Goal: Task Accomplishment & Management: Manage account settings

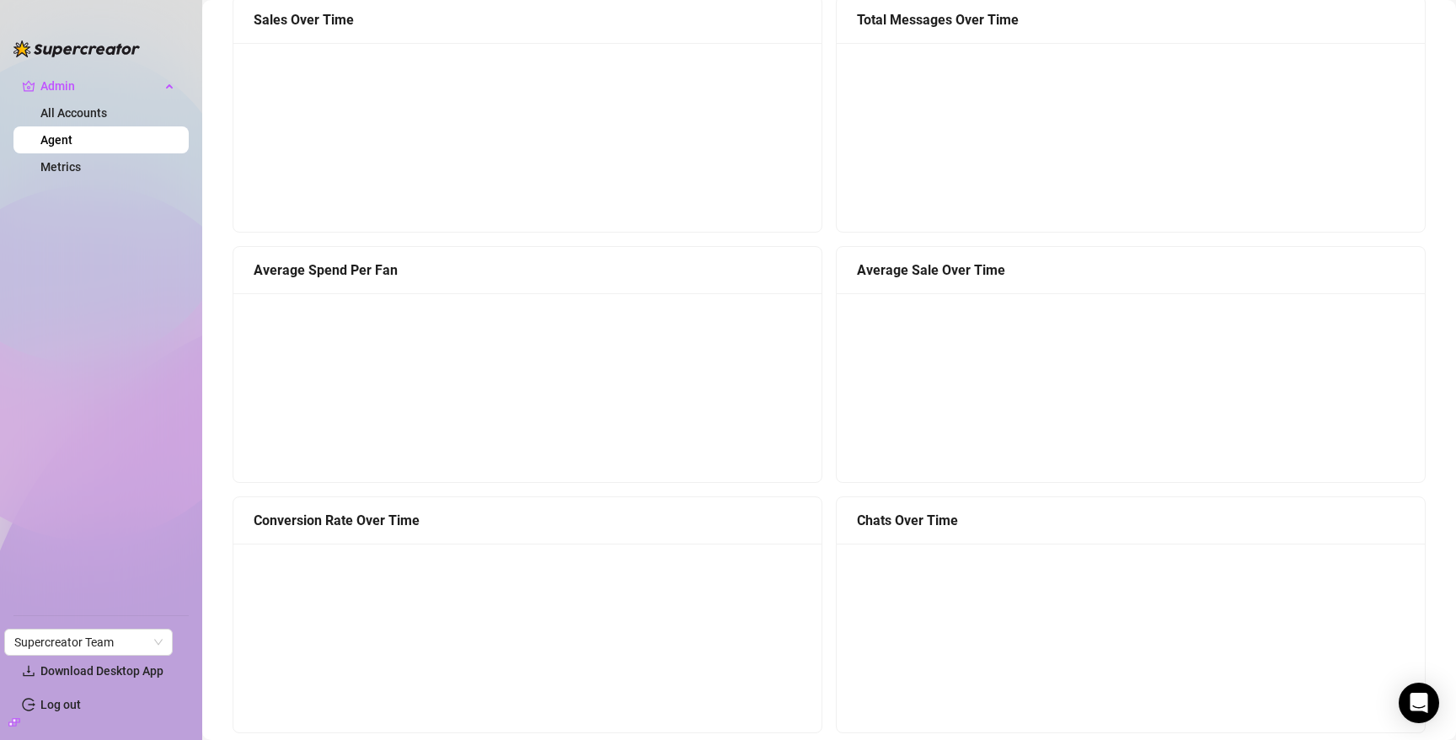
scroll to position [1355, 0]
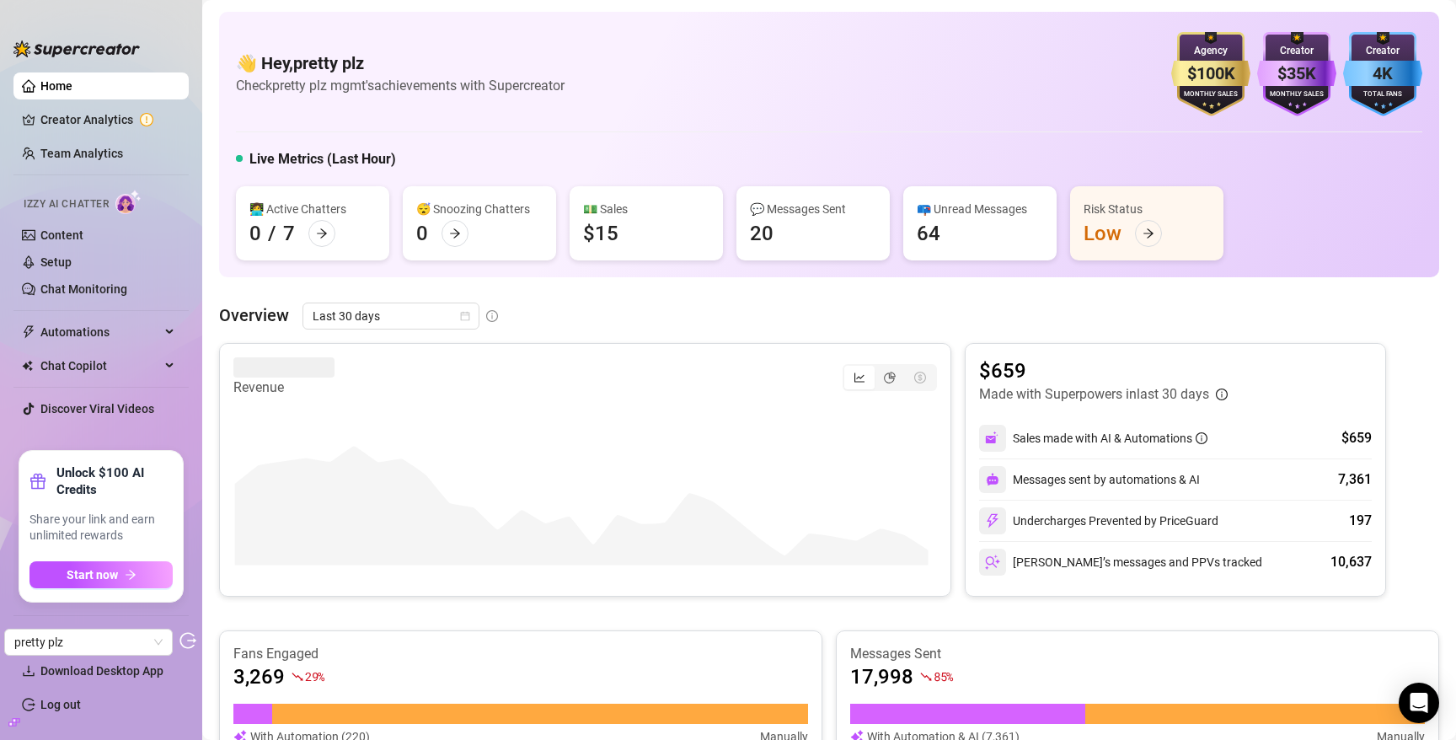
click at [13, 716] on icon "build" at bounding box center [14, 722] width 12 height 12
click at [59, 641] on link "Settings" at bounding box center [62, 636] width 45 height 13
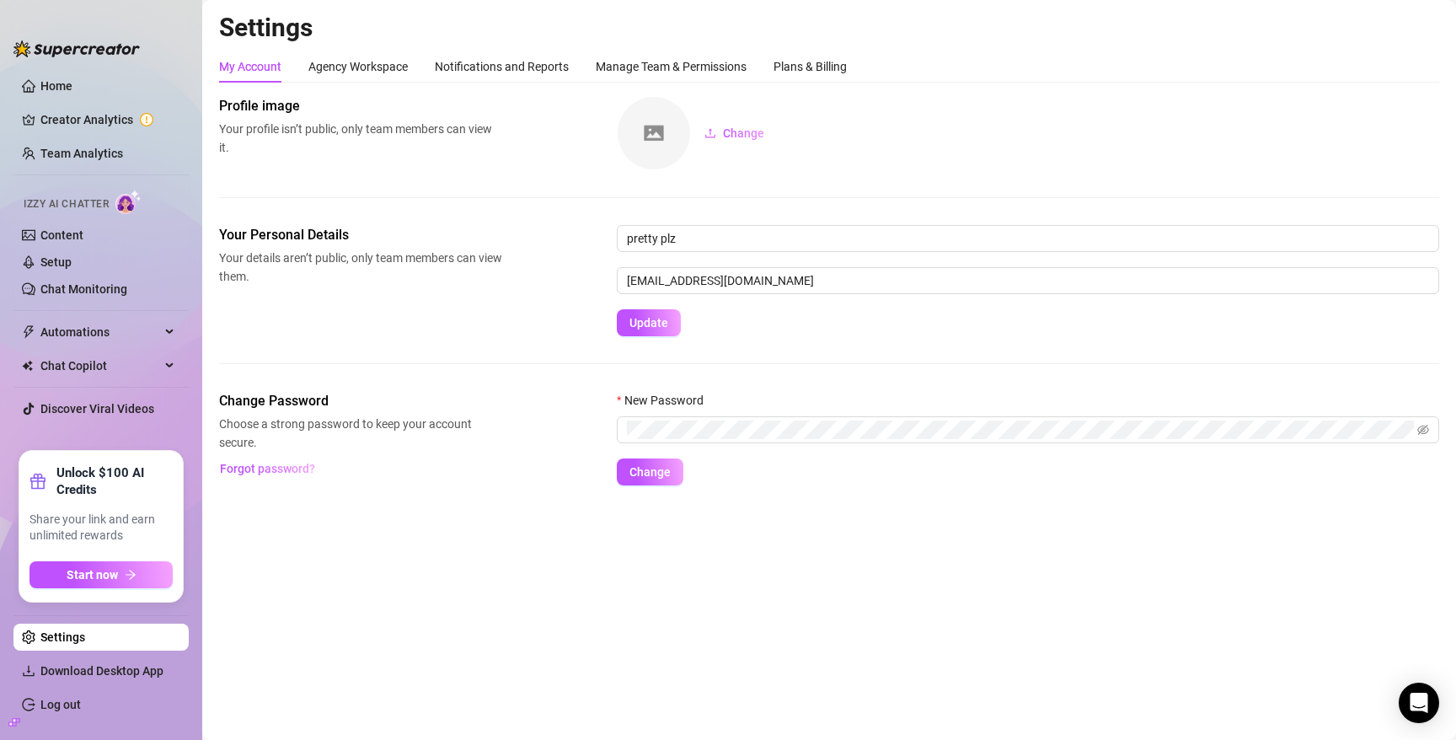
click at [833, 83] on div "My Account Agency Workspace Notifications and Reports Manage Team & Permissions…" at bounding box center [829, 268] width 1220 height 435
click at [827, 62] on div "Plans & Billing" at bounding box center [809, 66] width 73 height 19
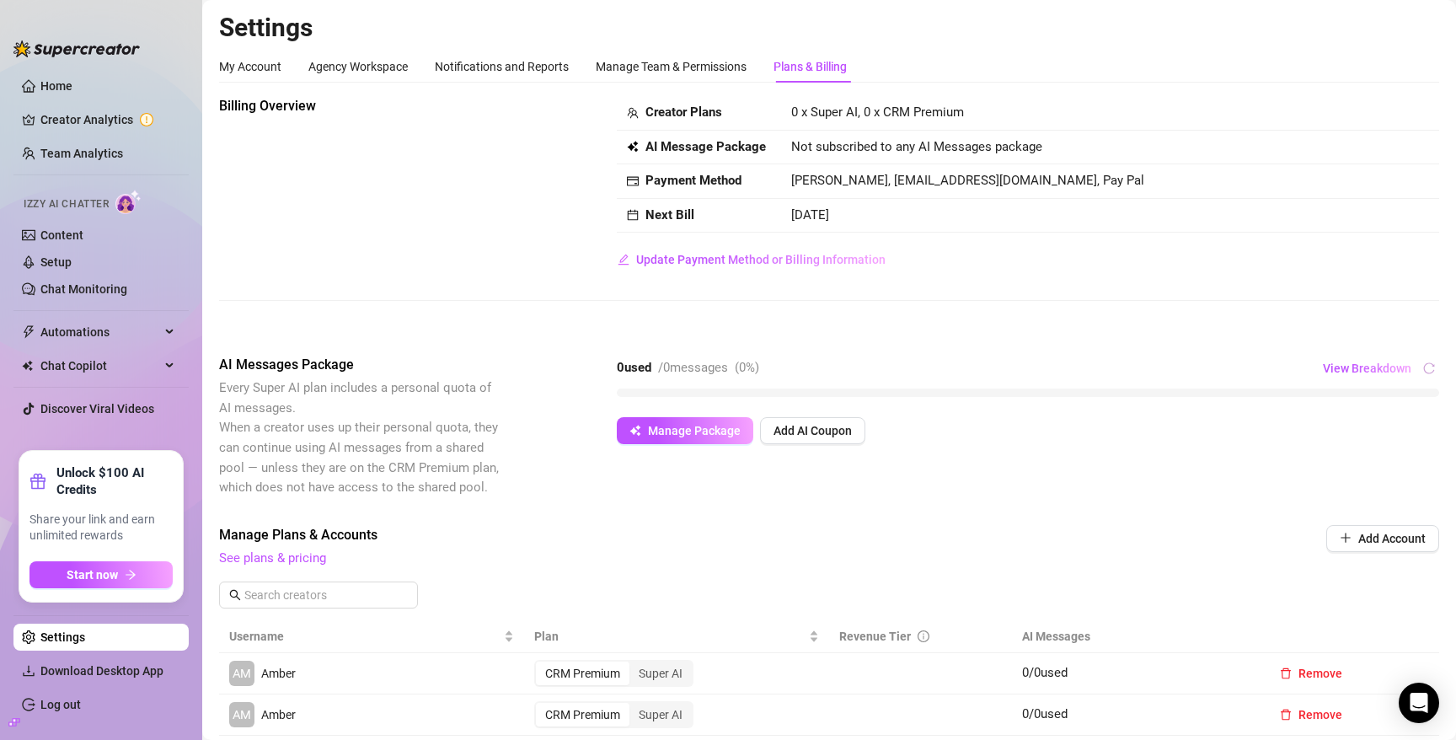
click at [13, 714] on div at bounding box center [14, 722] width 12 height 19
click at [13, 718] on icon "build" at bounding box center [14, 722] width 12 height 8
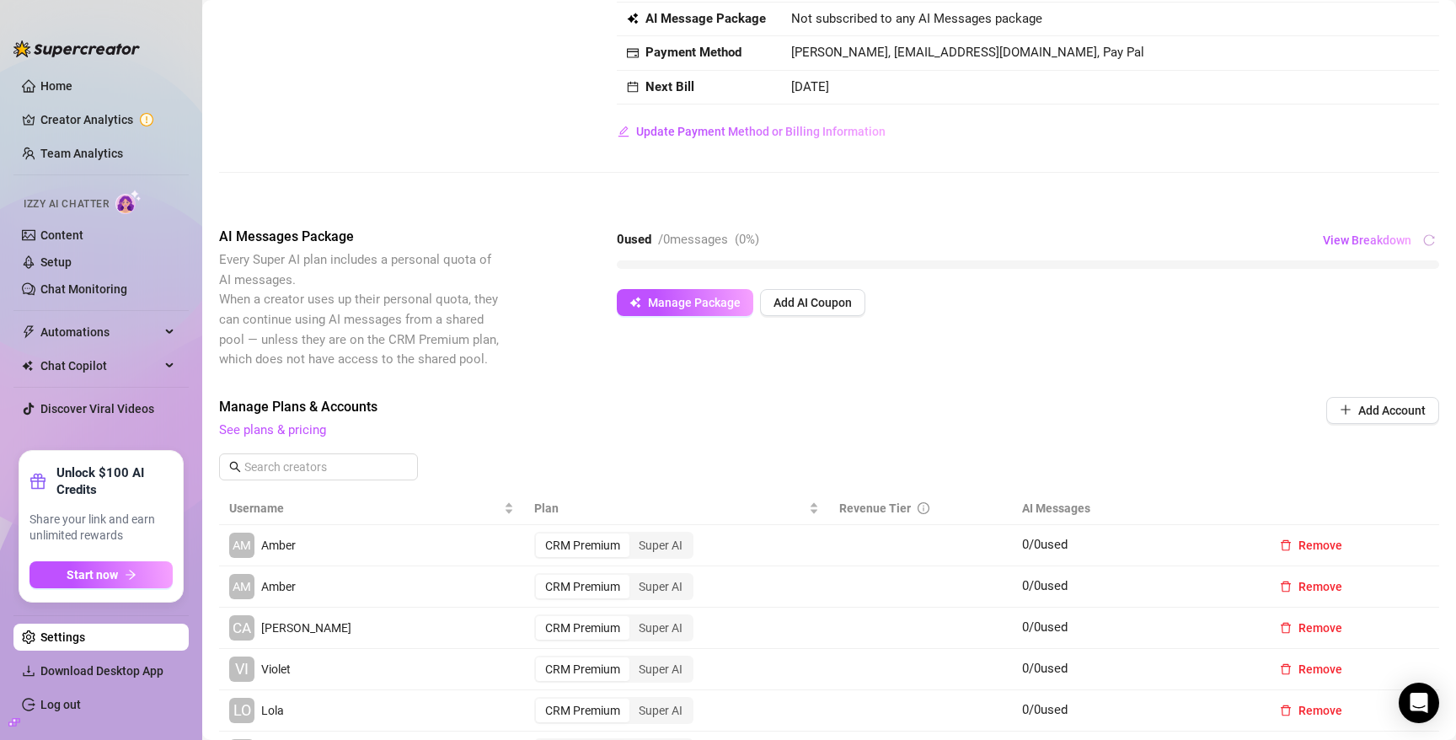
scroll to position [138, 0]
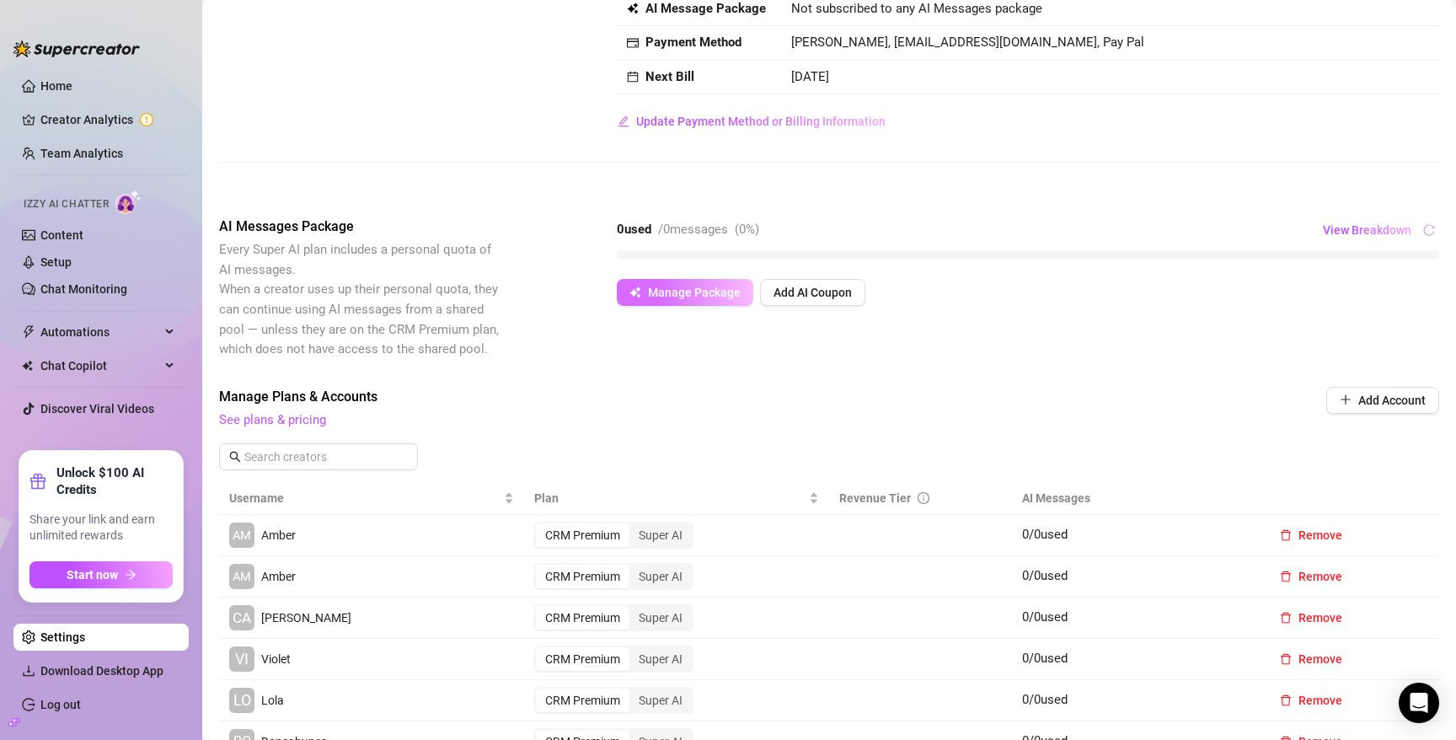
click at [723, 295] on span "Manage Package" at bounding box center [694, 292] width 93 height 13
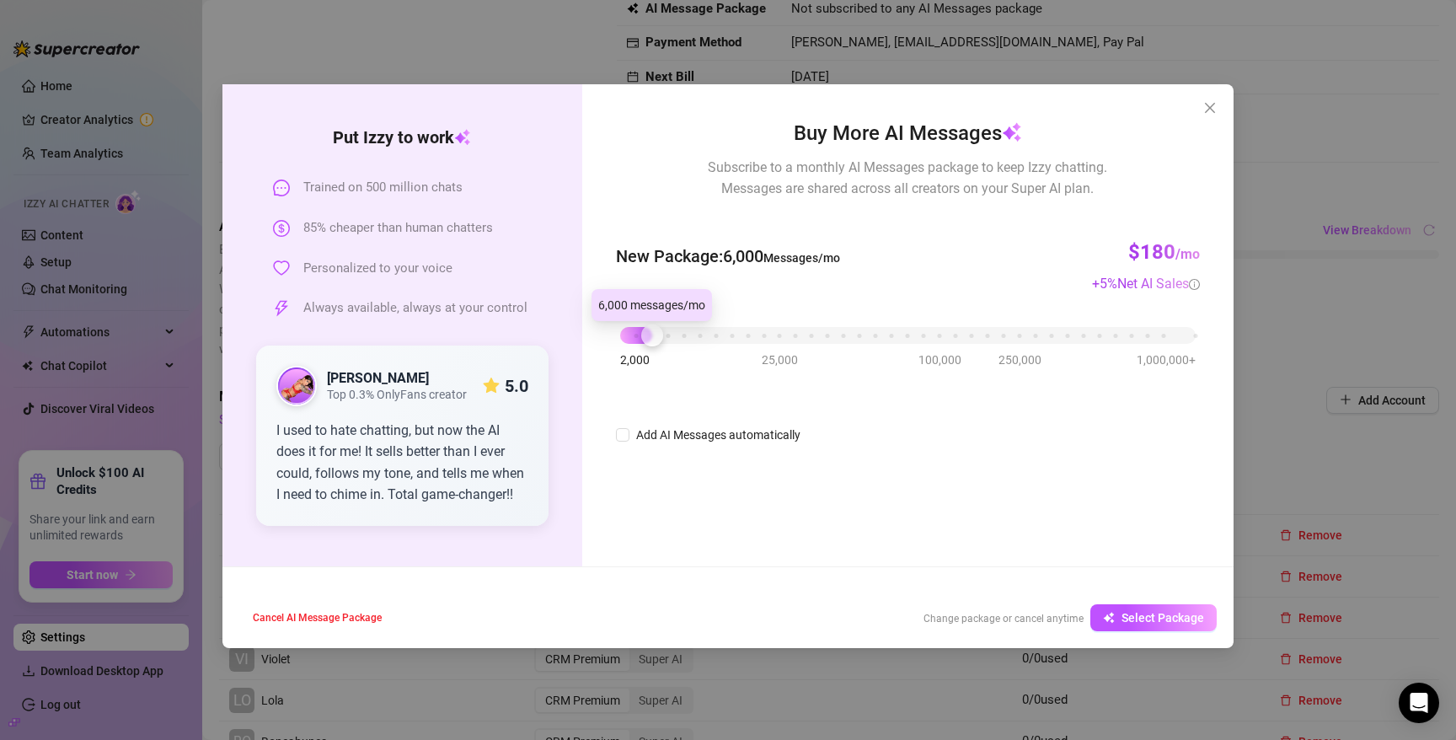
drag, startPoint x: 619, startPoint y: 337, endPoint x: 652, endPoint y: 340, distance: 33.0
click at [652, 340] on div at bounding box center [652, 335] width 22 height 22
click at [1205, 116] on button "Close" at bounding box center [1209, 107] width 27 height 27
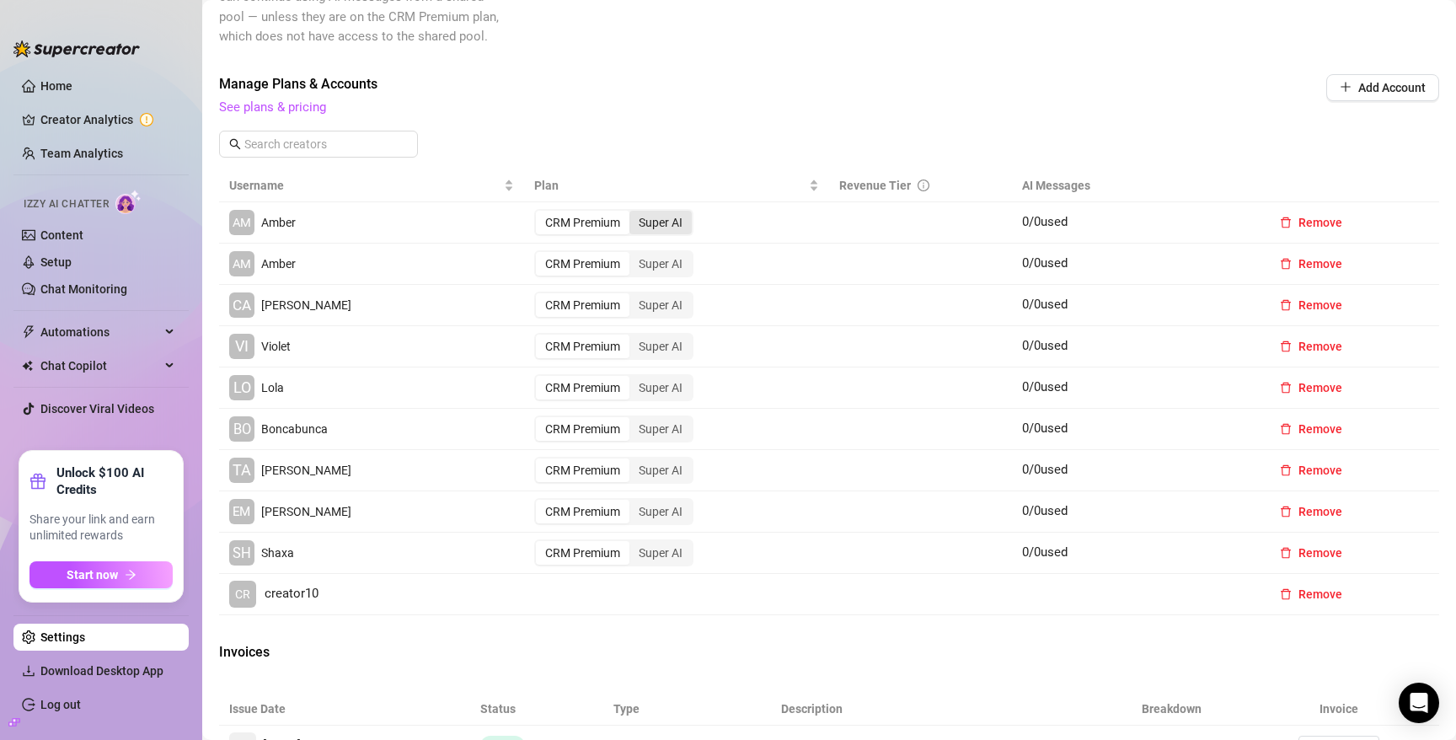
scroll to position [462, 0]
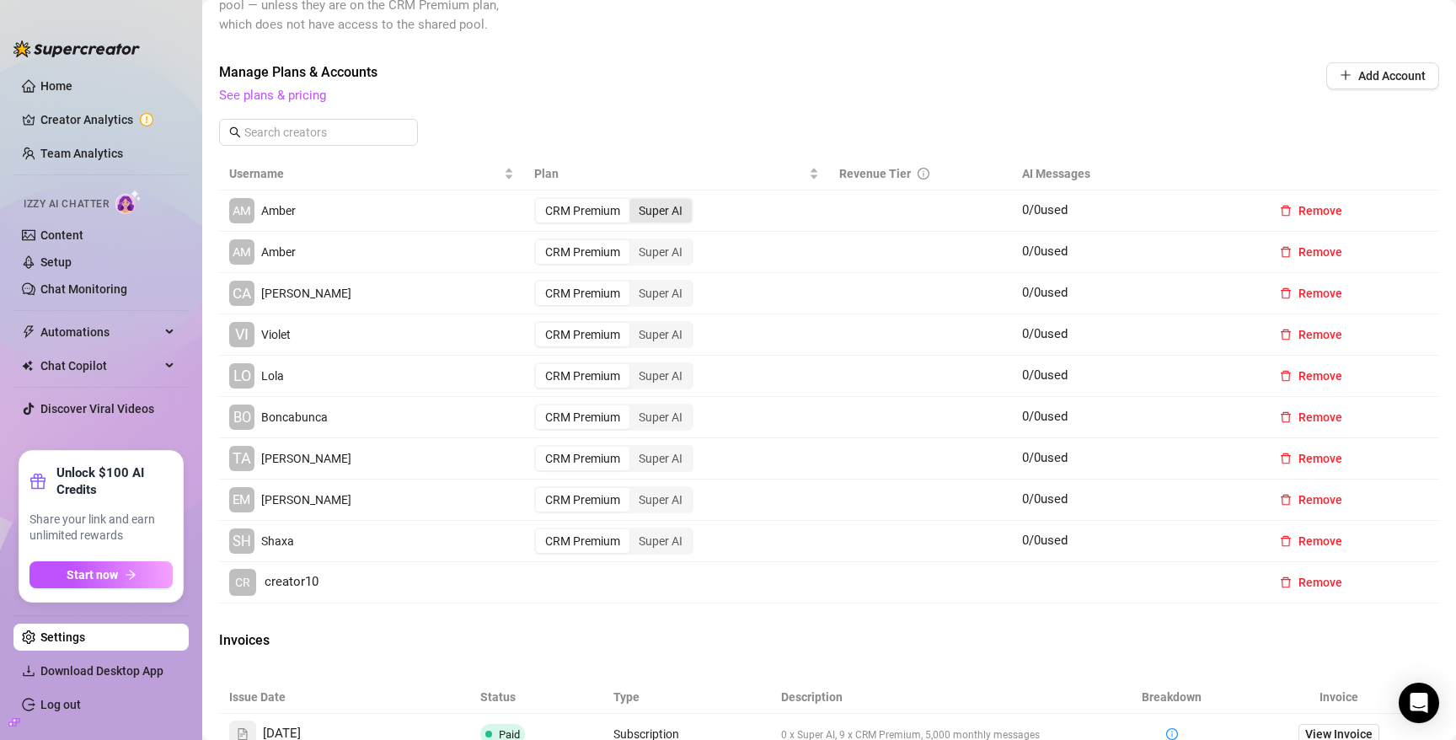
click at [650, 206] on div "Super AI" at bounding box center [660, 211] width 62 height 24
click at [634, 201] on input "Super AI" at bounding box center [634, 201] width 0 height 0
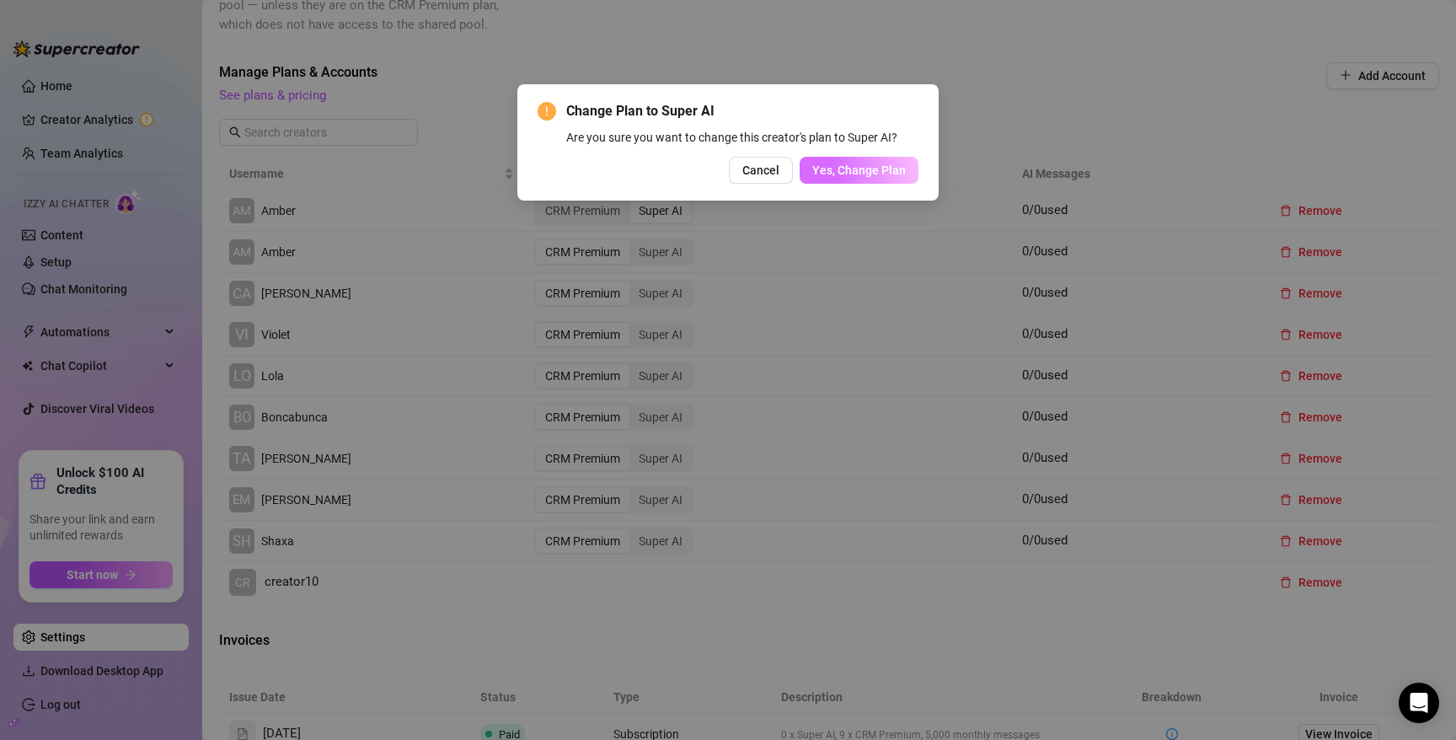
click at [853, 164] on span "Yes, Change Plan" at bounding box center [859, 169] width 94 height 13
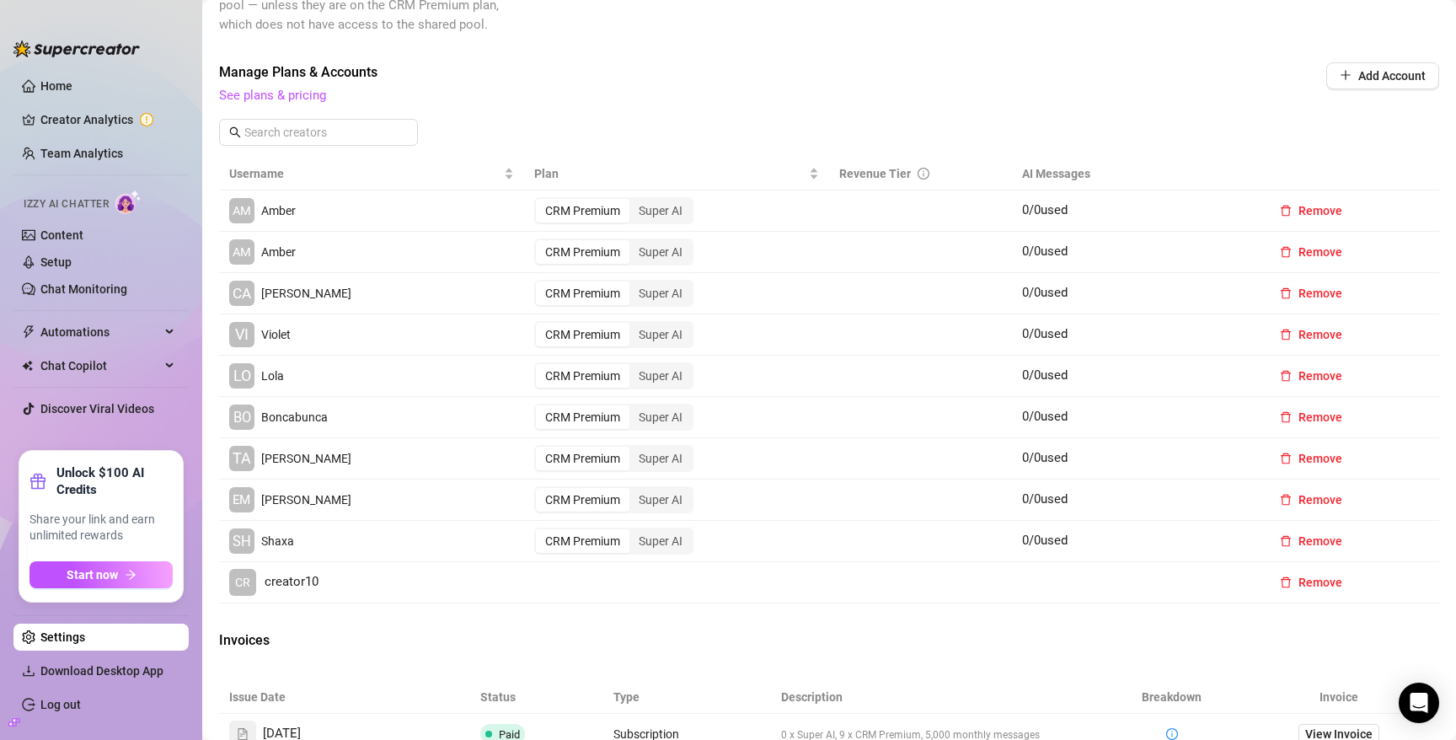
click at [85, 639] on link "Settings" at bounding box center [62, 636] width 45 height 13
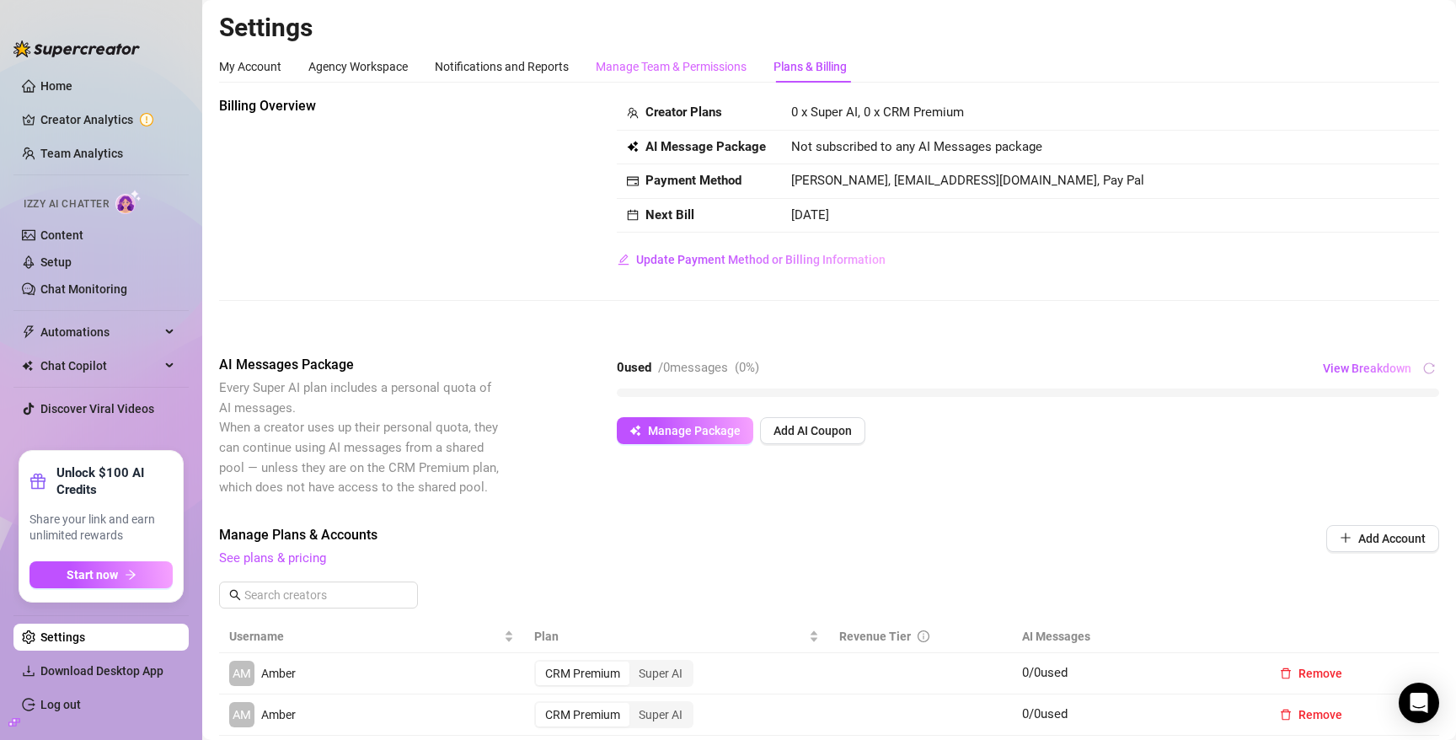
click at [736, 51] on div "Manage Team & Permissions" at bounding box center [671, 67] width 151 height 32
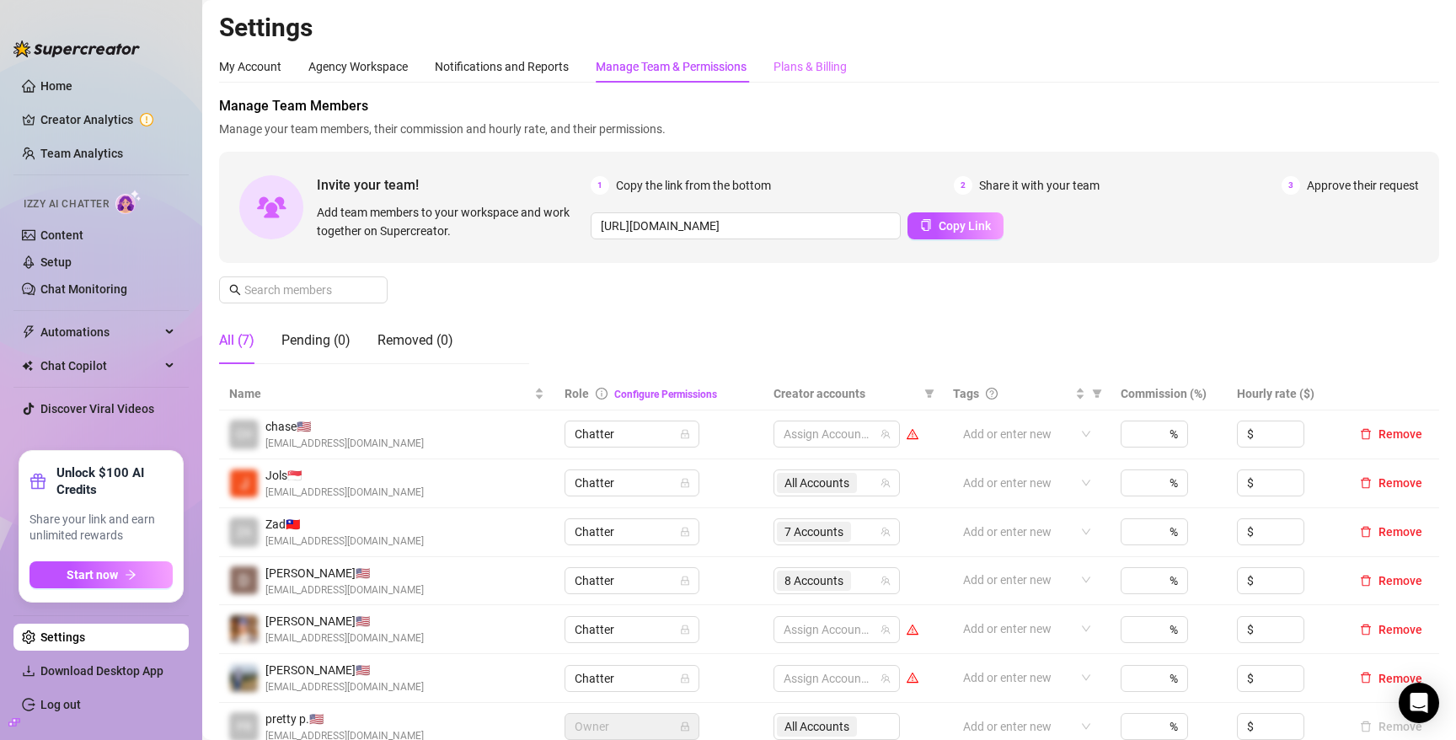
click at [808, 76] on div "Plans & Billing" at bounding box center [809, 67] width 73 height 32
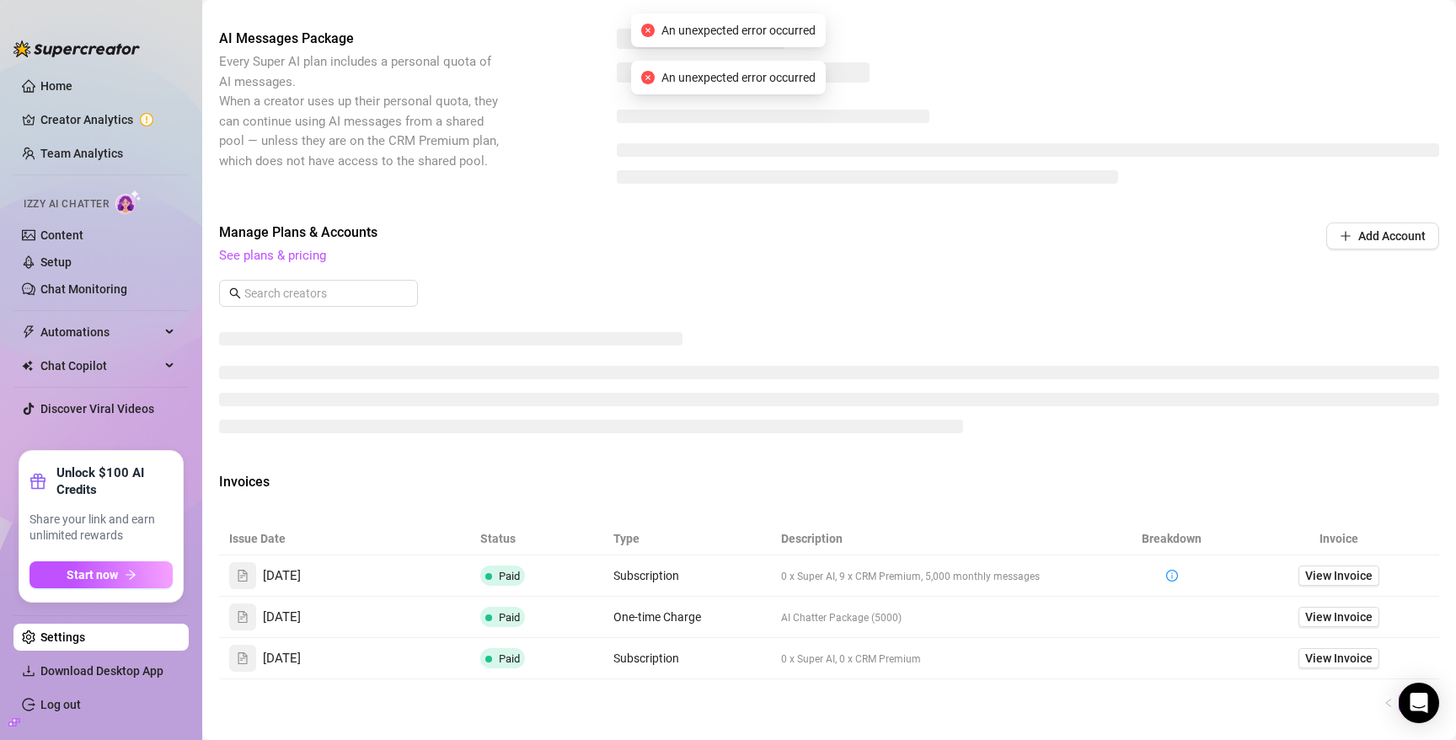
scroll to position [329, 0]
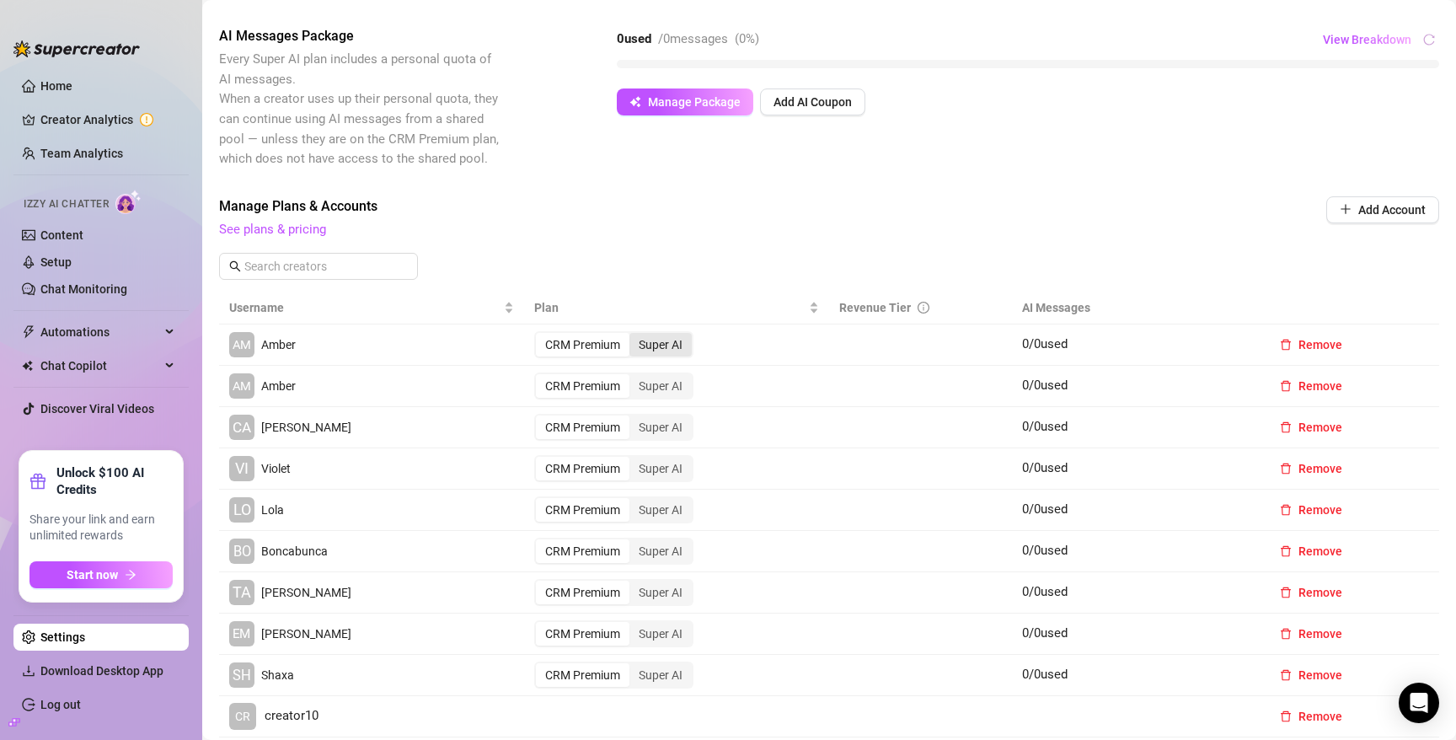
click at [648, 348] on div "Super AI" at bounding box center [660, 345] width 62 height 24
click at [634, 335] on input "Super AI" at bounding box center [634, 335] width 0 height 0
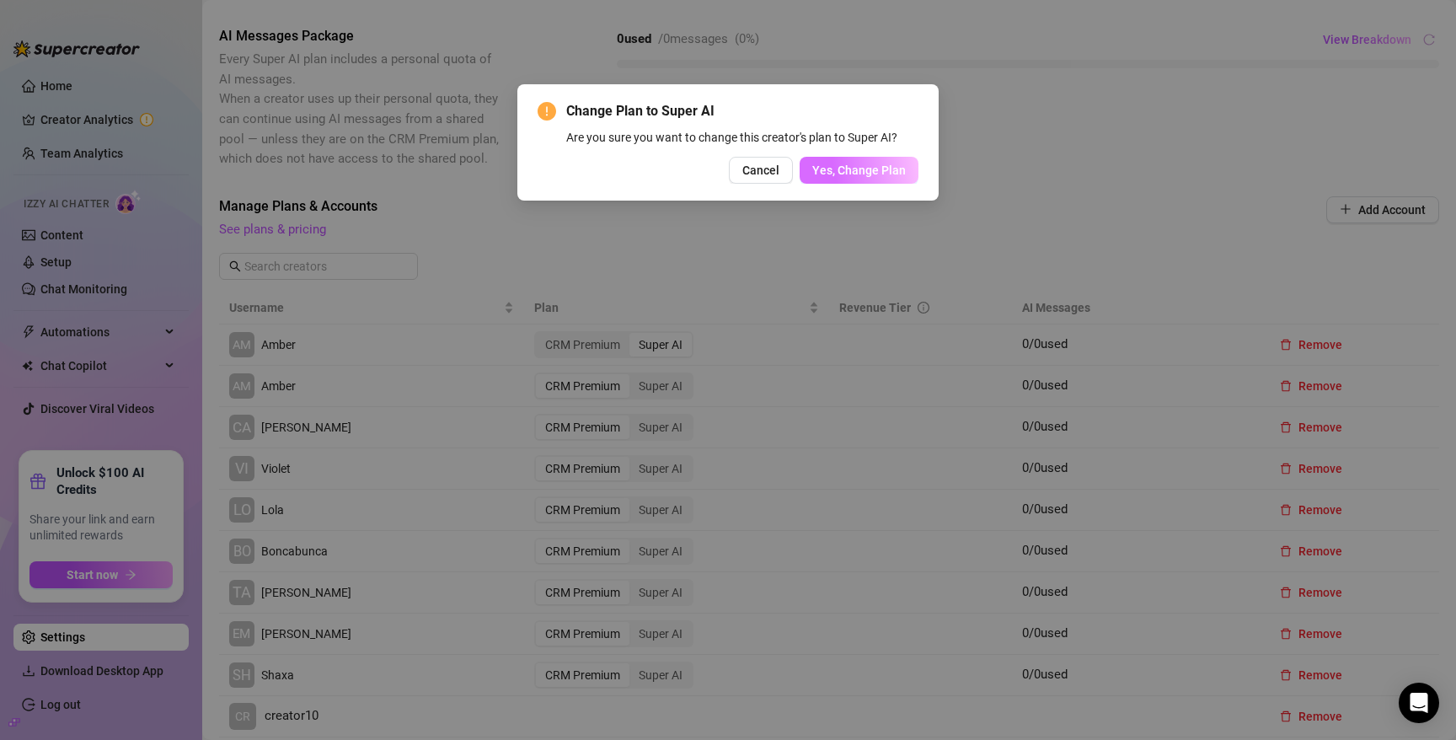
click at [853, 172] on span "Yes, Change Plan" at bounding box center [859, 169] width 94 height 13
